Goal: Task Accomplishment & Management: Complete application form

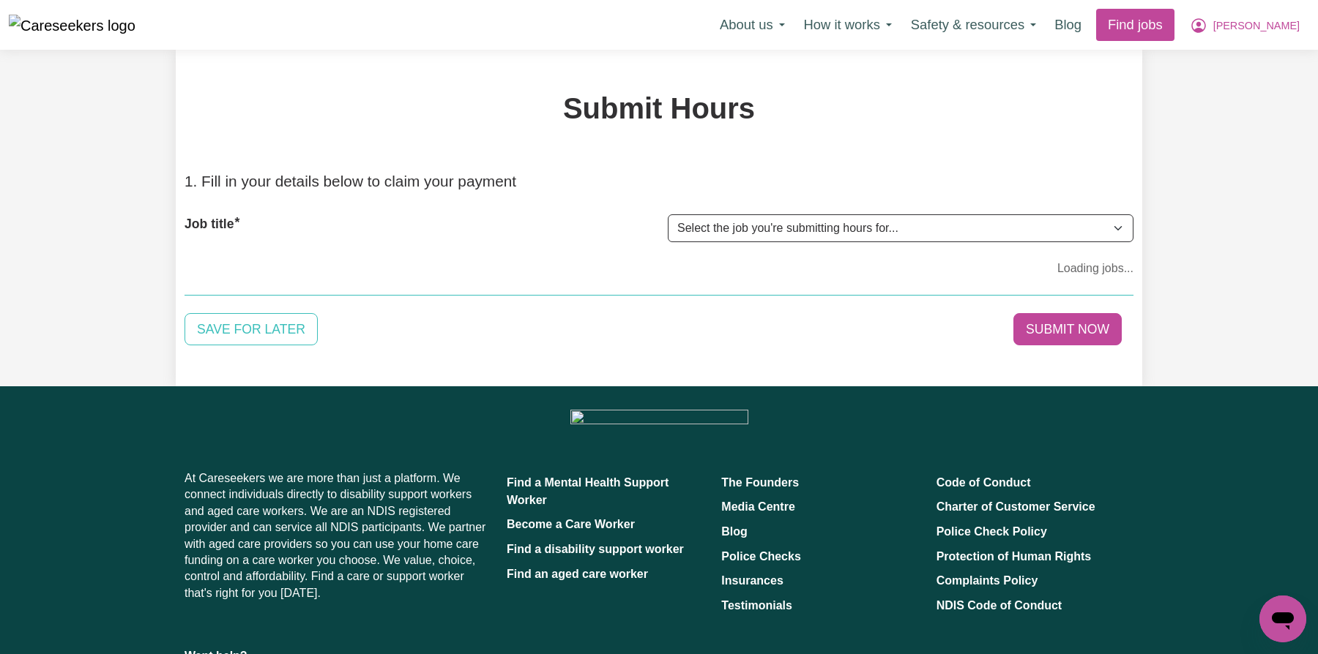
click at [749, 212] on div "Job title Select the job you're submitting hours for..." at bounding box center [658, 228] width 949 height 63
click at [802, 228] on select "Select the job you're submitting hours for..." at bounding box center [901, 229] width 466 height 28
click at [736, 228] on select "Select the job you're submitting hours for..." at bounding box center [901, 229] width 466 height 28
